Goal: Navigation & Orientation: Go to known website

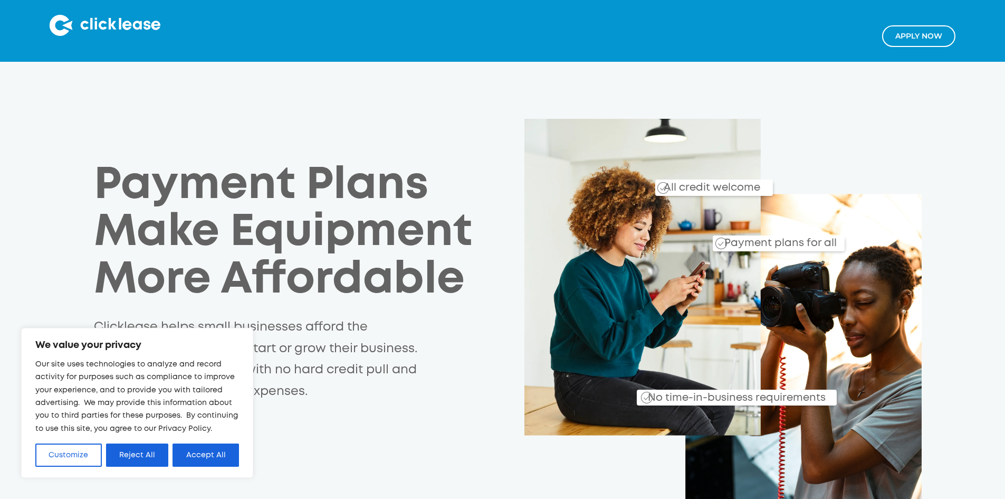
click at [79, 269] on div "Payment Plans Make Equipment More Affordable Clicklease helps small businesses …" at bounding box center [502, 315] width 847 height 392
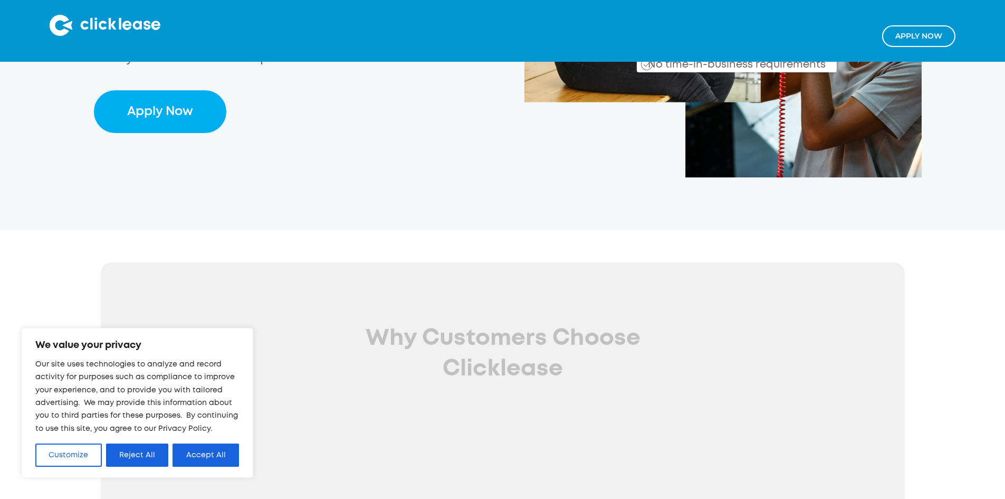
scroll to position [580, 0]
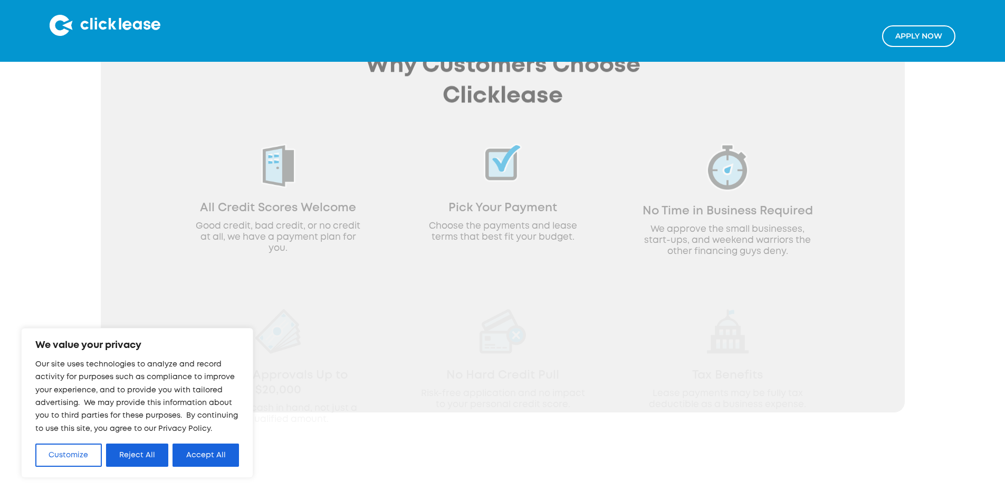
click at [144, 14] on div "Apply NOw" at bounding box center [502, 31] width 1005 height 62
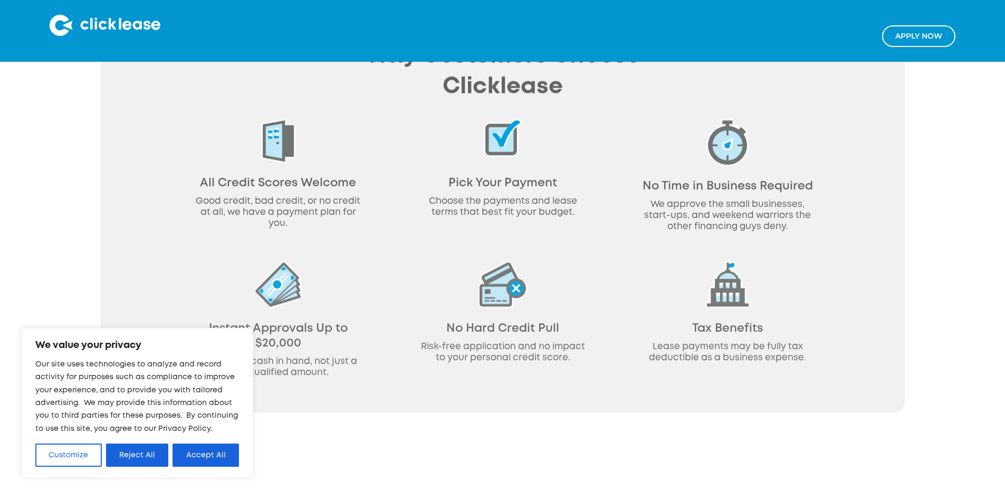
click at [148, 21] on img at bounding box center [105, 25] width 111 height 21
click at [72, 273] on div "Why Customers Choose Clicklease All Credit Scores Welcome Good credit, bad cred…" at bounding box center [502, 198] width 1005 height 430
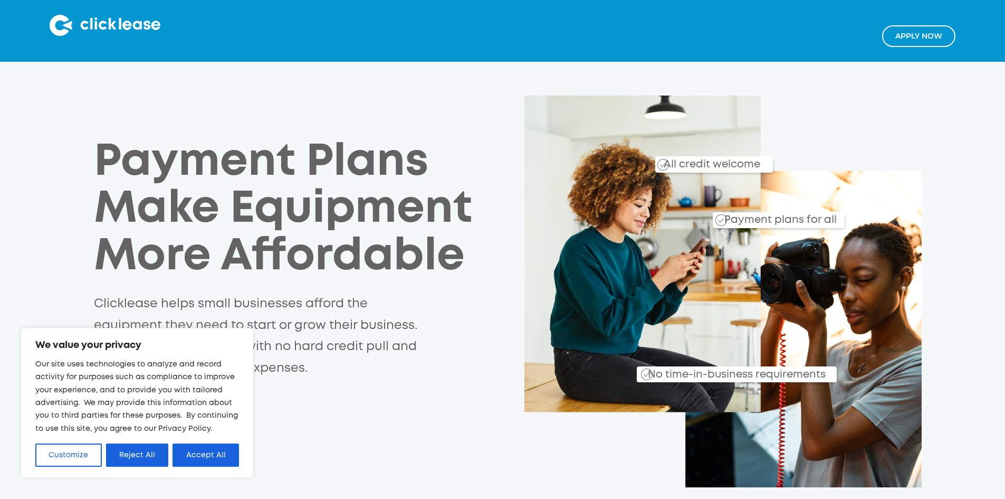
scroll to position [0, 0]
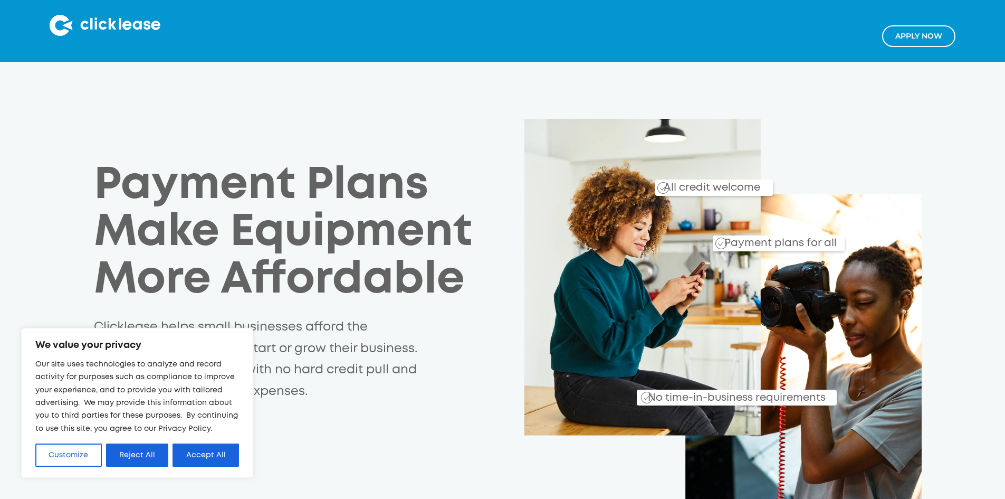
click at [88, 25] on img at bounding box center [105, 25] width 111 height 21
click at [228, 457] on button "Accept All" at bounding box center [206, 454] width 66 height 23
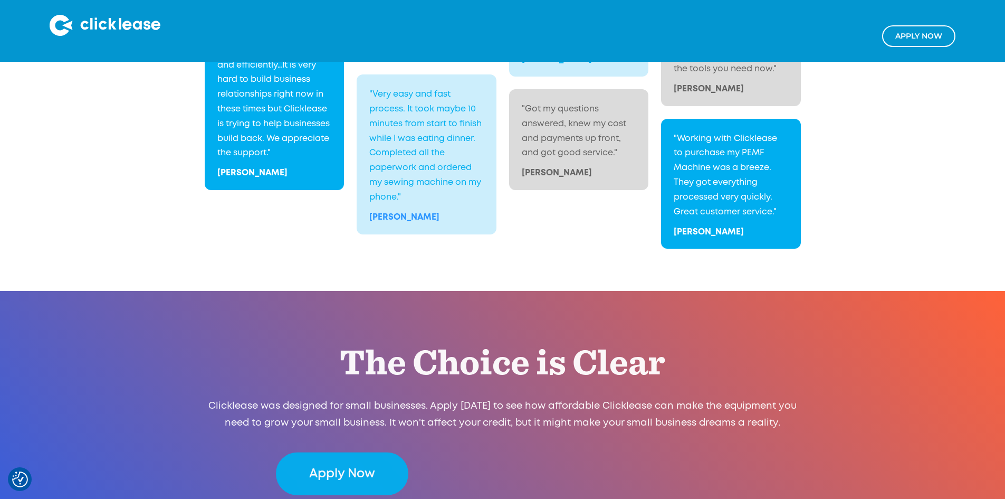
scroll to position [2156, 0]
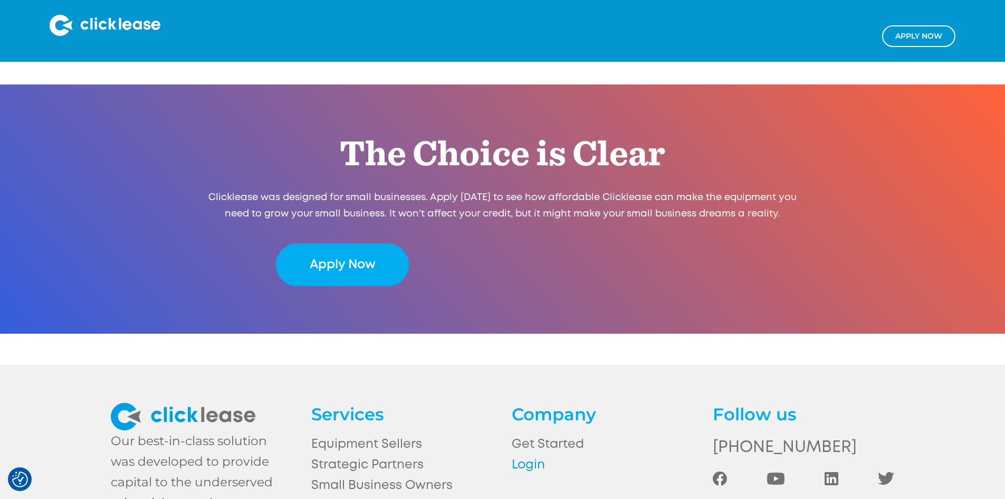
click at [531, 454] on link "Login" at bounding box center [603, 464] width 182 height 21
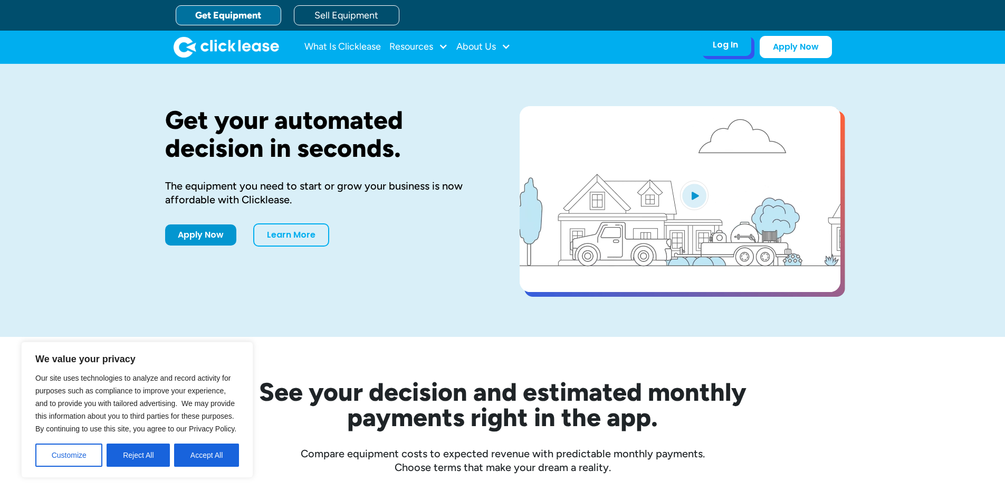
click at [726, 40] on div "Log In" at bounding box center [725, 45] width 25 height 11
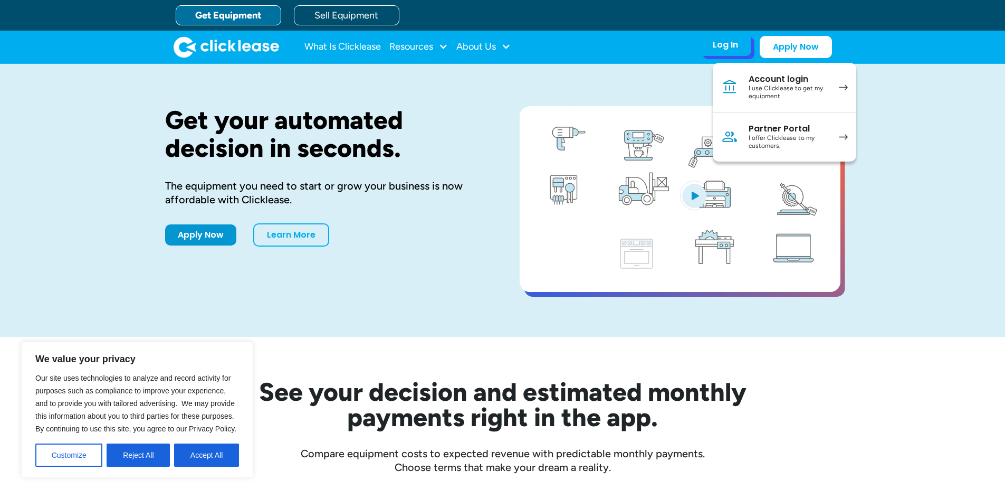
click at [773, 82] on div "Account login" at bounding box center [789, 79] width 80 height 11
